Goal: Information Seeking & Learning: Learn about a topic

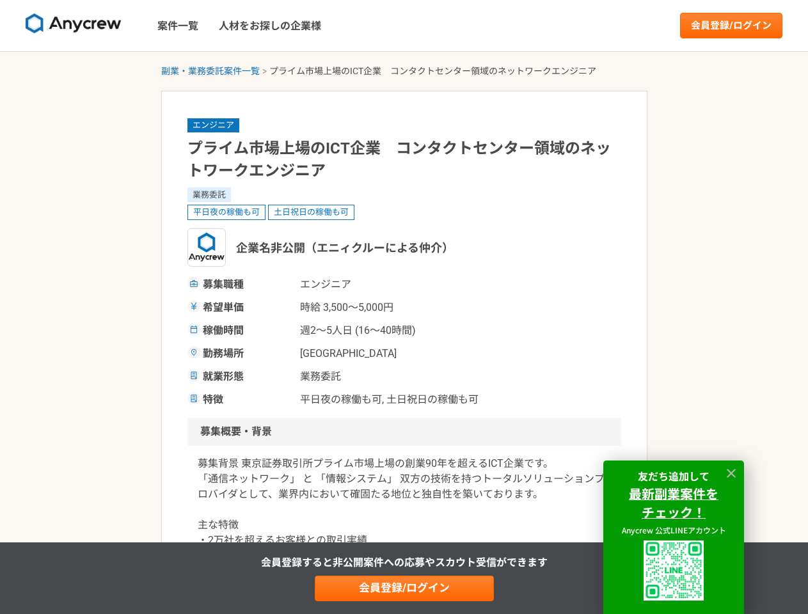
click at [404, 307] on span "時給 3,500〜5,000円" at bounding box center [364, 307] width 128 height 15
click at [74, 26] on img at bounding box center [74, 23] width 96 height 20
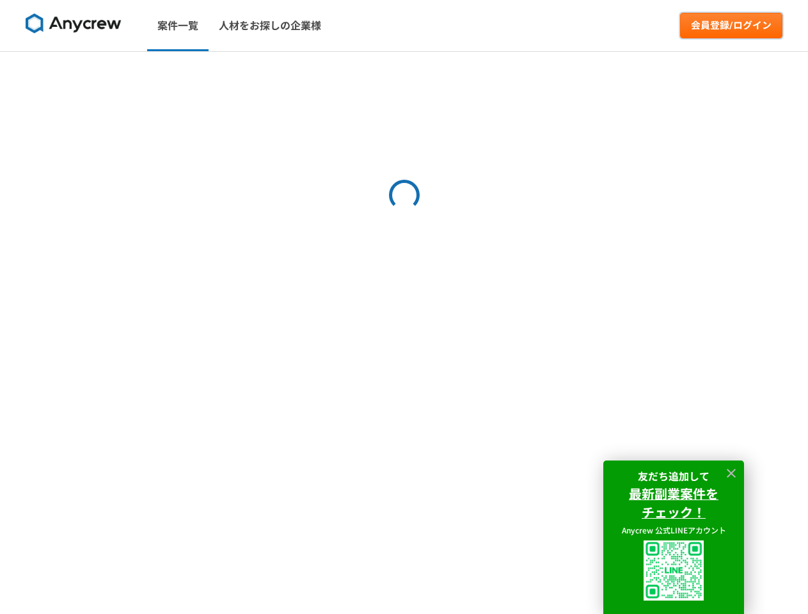
click at [732, 26] on link "会員登録/ログイン" at bounding box center [731, 26] width 102 height 26
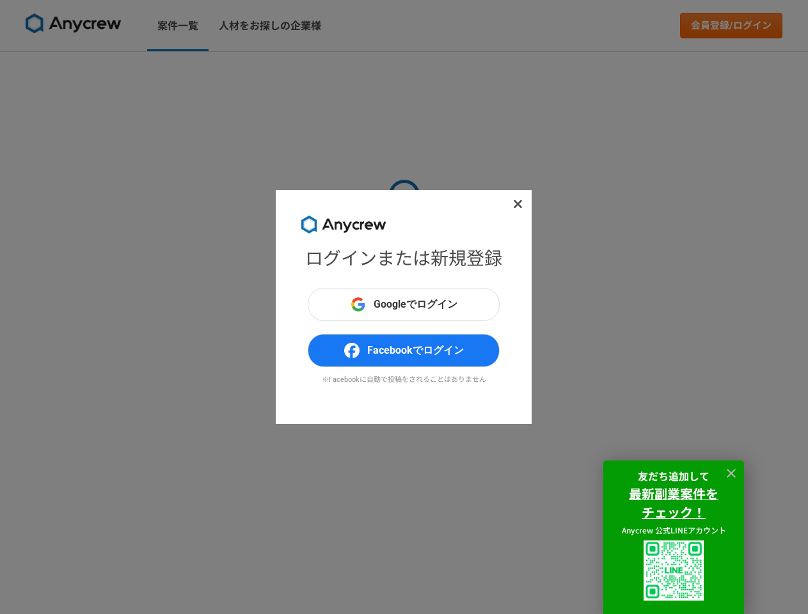
click at [211, 71] on div "ログインまたは新規登録 Googleでログイン Facebookでログイン ※Facebookに自動で投稿をされることはありません" at bounding box center [404, 307] width 808 height 614
click at [405, 589] on div "ログインまたは新規登録 Googleでログイン Facebookでログイン ※Facebookに自動で投稿をされることはありません" at bounding box center [404, 307] width 808 height 614
click at [674, 571] on img at bounding box center [674, 571] width 60 height 60
click at [732, 474] on icon at bounding box center [731, 473] width 9 height 9
